Goal: Complete application form

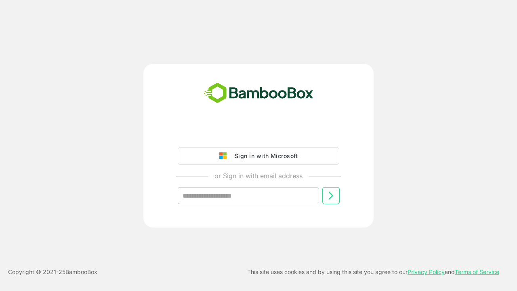
type input "**********"
click at [331, 195] on icon at bounding box center [331, 196] width 10 height 10
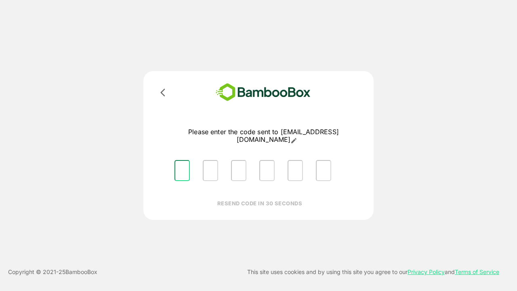
type input "*"
